Goal: Find contact information: Find contact information

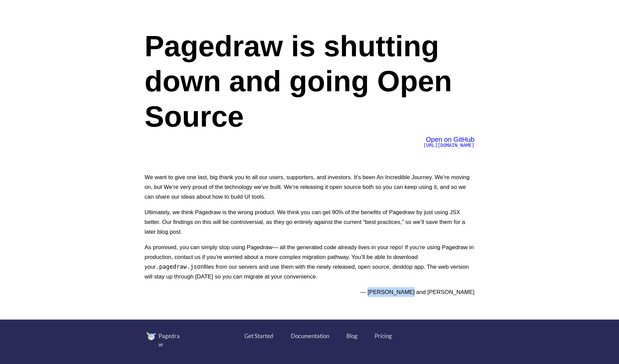
drag, startPoint x: 414, startPoint y: 292, endPoint x: 378, endPoint y: 294, distance: 35.7
click at [378, 294] on p "— [PERSON_NAME] and [PERSON_NAME]" at bounding box center [310, 292] width 330 height 10
copy p "Jared Pochtar"
drag, startPoint x: 481, startPoint y: 293, endPoint x: 425, endPoint y: 294, distance: 56.5
click at [425, 294] on div "Pagedraw is shutting down and going Open Source Open on GitHub [URL][DOMAIN_NAM…" at bounding box center [309, 159] width 363 height 319
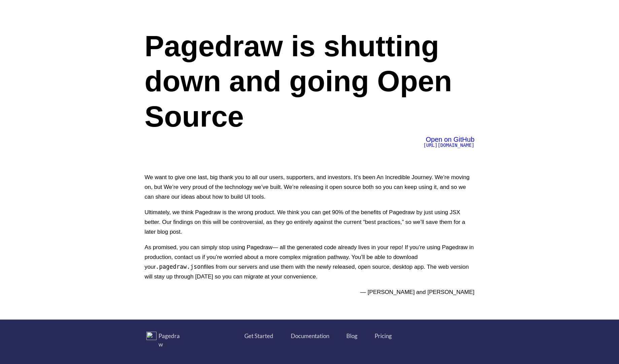
copy p "[PERSON_NAME]"
